Goal: Check status: Check status

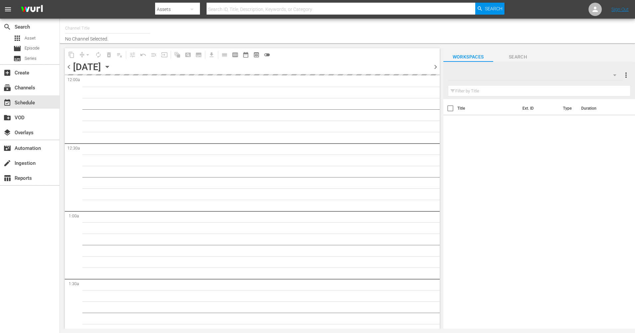
type input "The Film Detective (1847)"
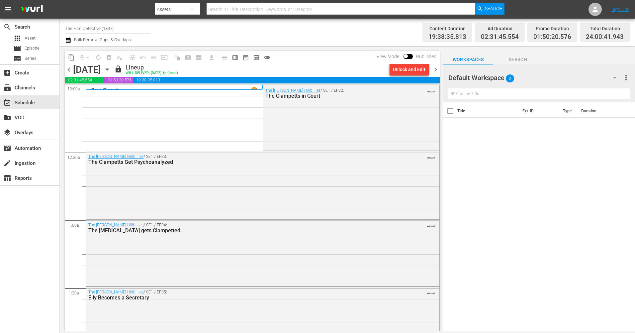
click at [437, 70] on span "chevron_right" at bounding box center [436, 69] width 8 height 8
